Goal: Task Accomplishment & Management: Manage account settings

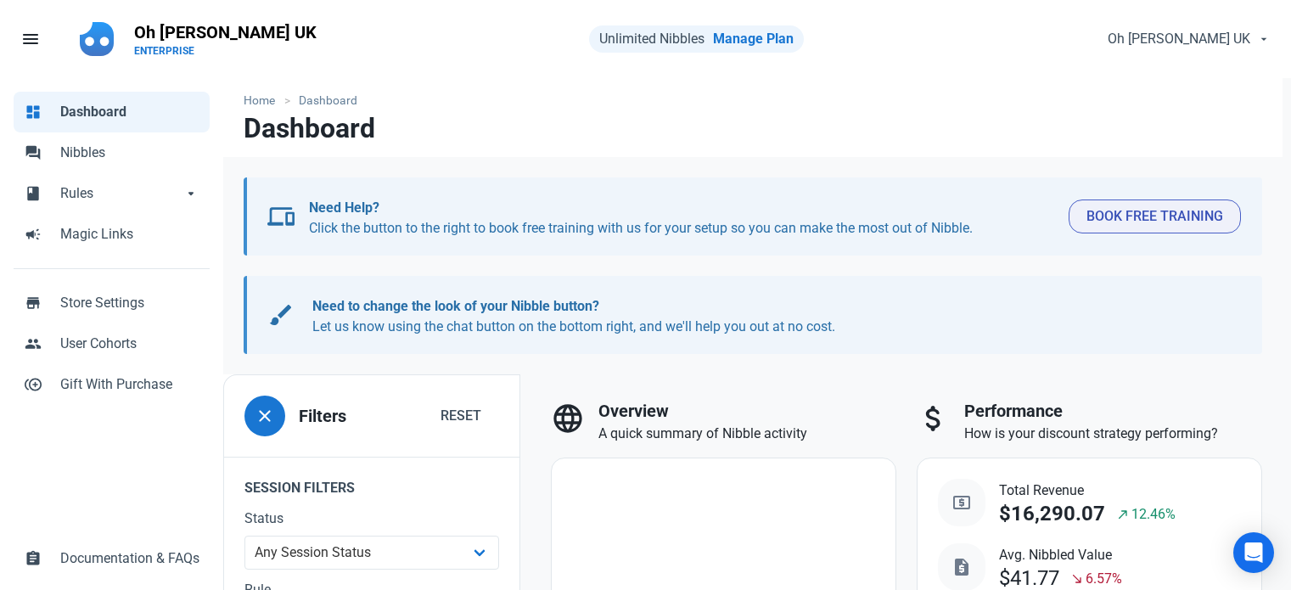
select select "7d"
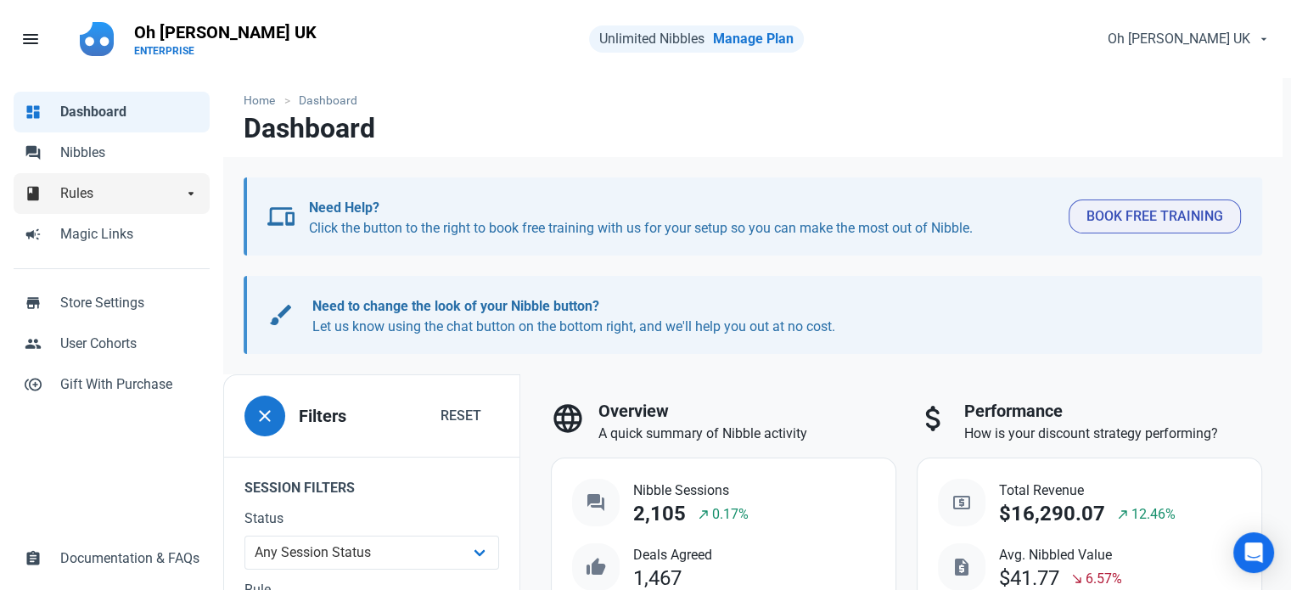
click at [79, 189] on span "Rules" at bounding box center [121, 193] width 122 height 20
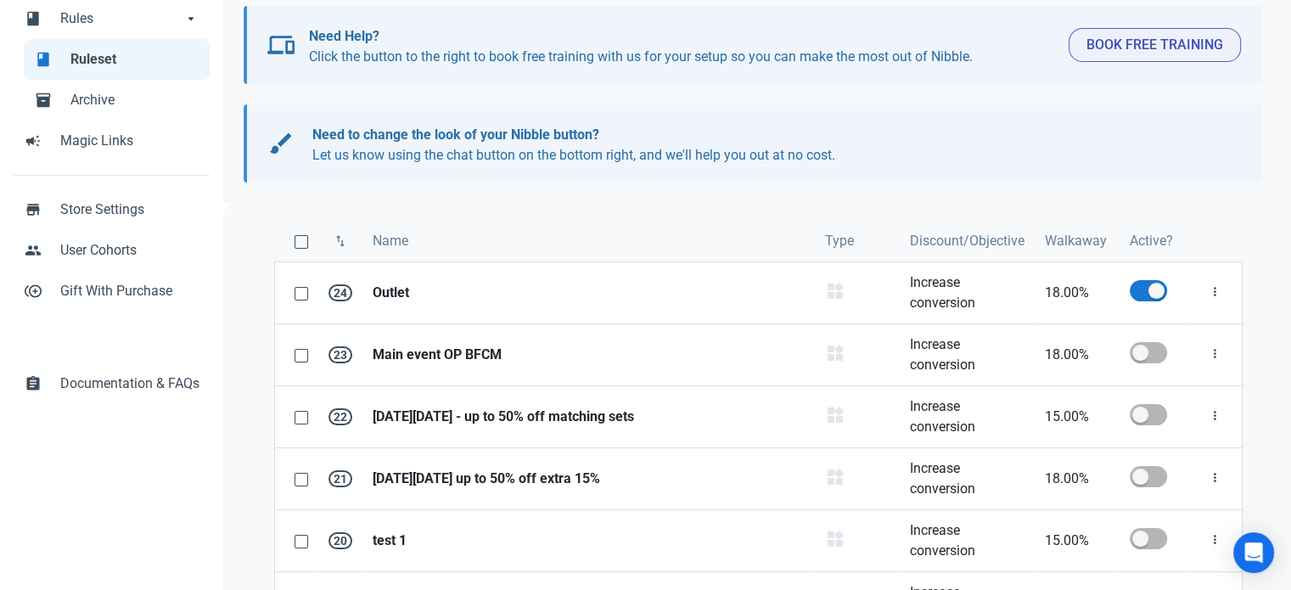
scroll to position [177, 0]
click at [1150, 285] on span at bounding box center [1148, 288] width 37 height 21
click at [1141, 285] on input "checkbox" at bounding box center [1135, 289] width 11 height 11
checkbox input "false"
